Goal: Information Seeking & Learning: Learn about a topic

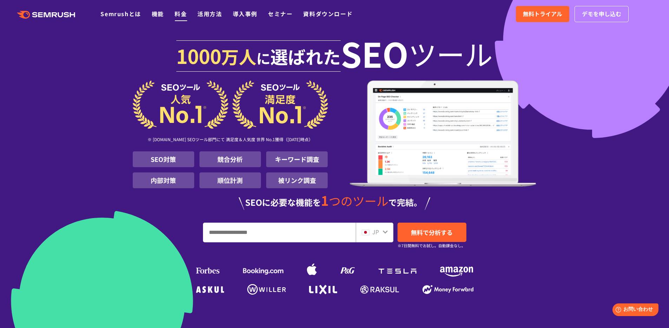
click at [181, 16] on link "料金" at bounding box center [181, 13] width 12 height 8
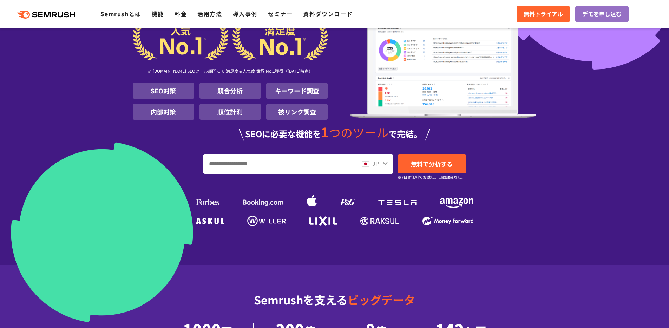
scroll to position [79, 0]
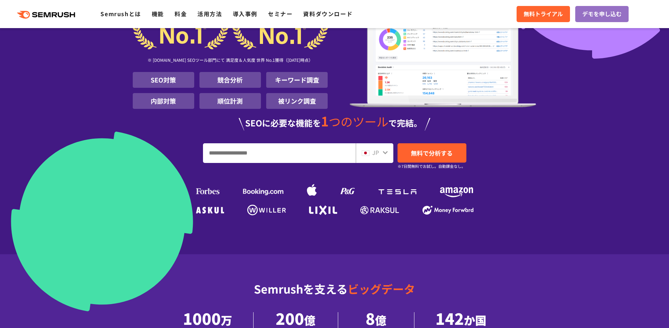
click at [248, 151] on input "URL、キーワードを入力してください" at bounding box center [279, 153] width 152 height 19
type input "*******"
click at [436, 159] on link "無料で分析する" at bounding box center [432, 152] width 69 height 19
drag, startPoint x: 492, startPoint y: 94, endPoint x: 488, endPoint y: 94, distance: 3.9
